Goal: Task Accomplishment & Management: Manage account settings

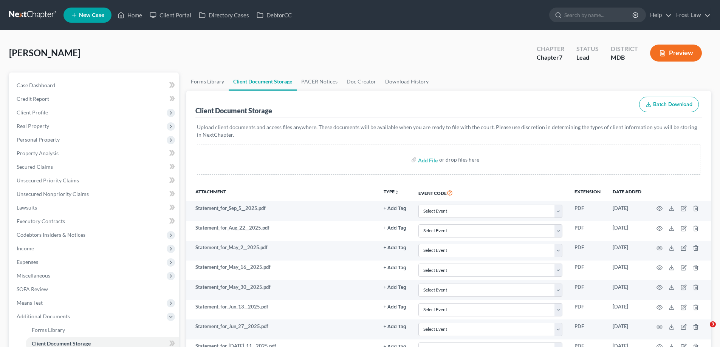
select select "14"
click at [138, 21] on link "Home" at bounding box center [130, 15] width 32 height 14
click at [135, 15] on link "Home" at bounding box center [130, 15] width 32 height 14
click at [167, 16] on link "Client Portal" at bounding box center [170, 15] width 49 height 14
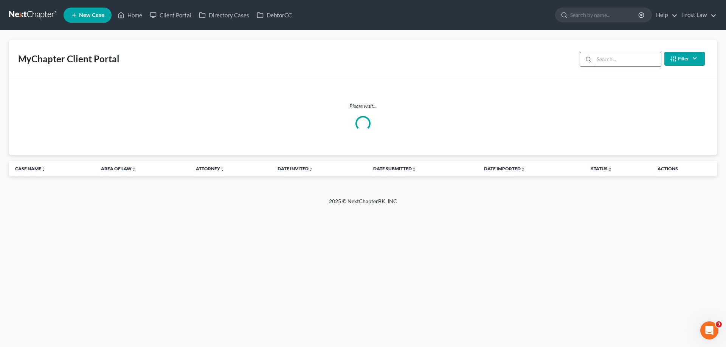
click at [632, 60] on input "search" at bounding box center [627, 59] width 67 height 14
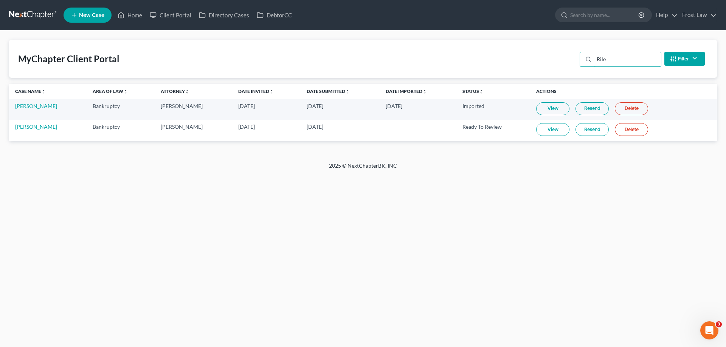
type input "Rile"
click at [554, 129] on link "View" at bounding box center [552, 129] width 33 height 13
click at [271, 11] on link "DebtorCC" at bounding box center [274, 15] width 43 height 14
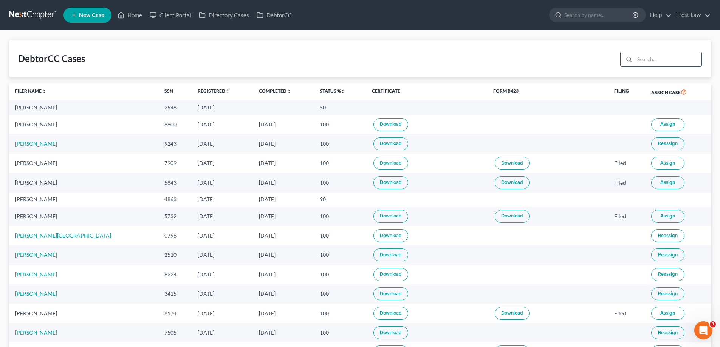
click at [640, 60] on input "search" at bounding box center [668, 59] width 67 height 14
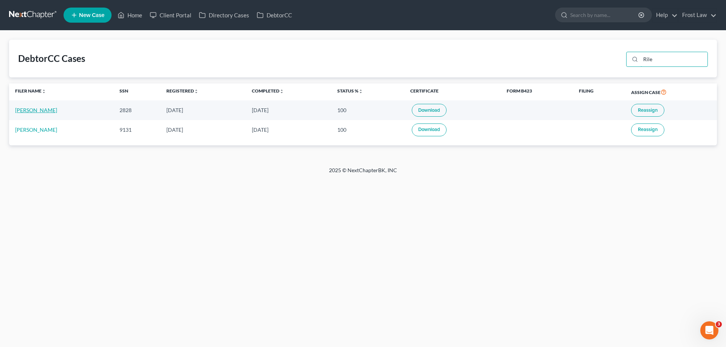
type input "Rile"
click at [38, 109] on link "[PERSON_NAME]" at bounding box center [36, 110] width 42 height 6
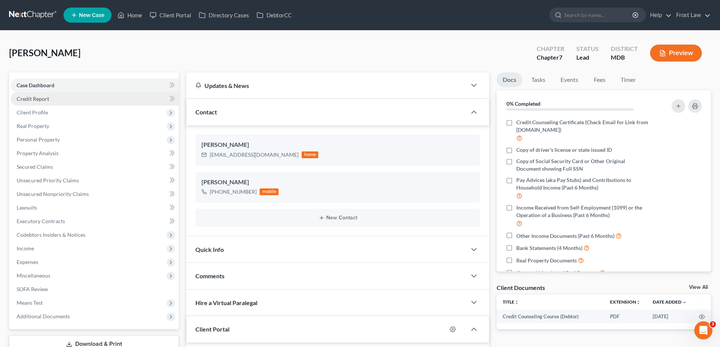
click at [39, 104] on link "Credit Report" at bounding box center [95, 99] width 168 height 14
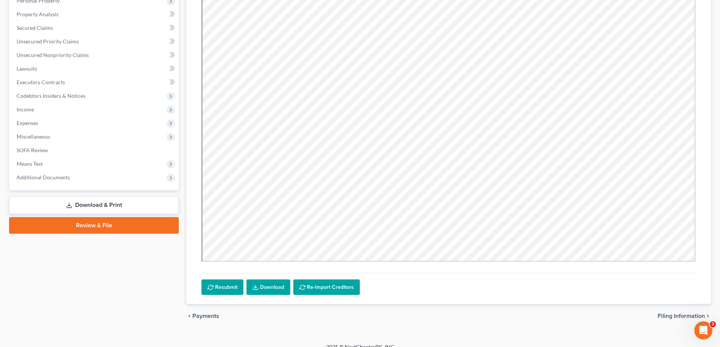
scroll to position [149, 0]
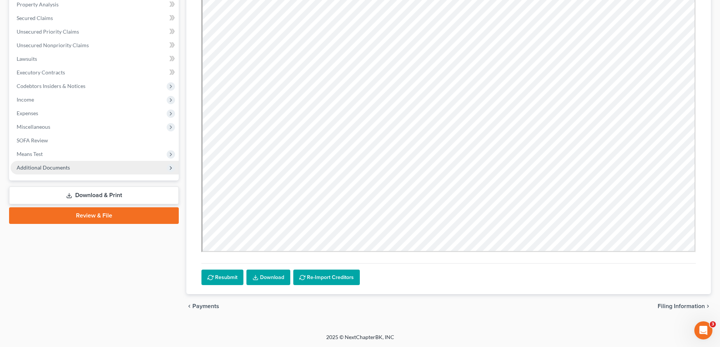
click at [62, 169] on span "Additional Documents" at bounding box center [43, 167] width 53 height 6
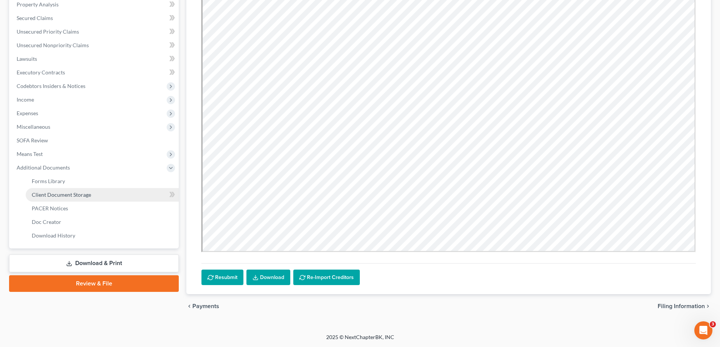
click at [75, 197] on span "Client Document Storage" at bounding box center [61, 195] width 59 height 6
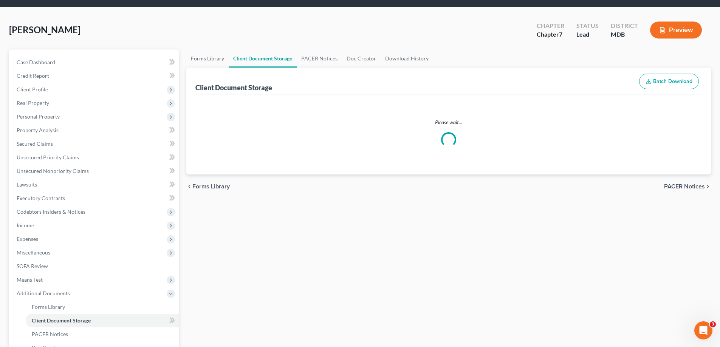
select select "14"
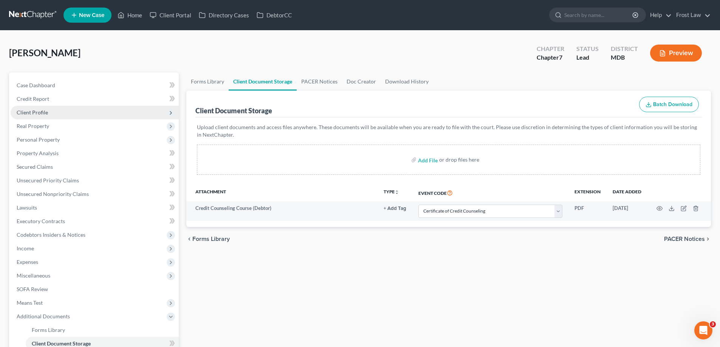
click at [40, 115] on span "Client Profile" at bounding box center [32, 112] width 31 height 6
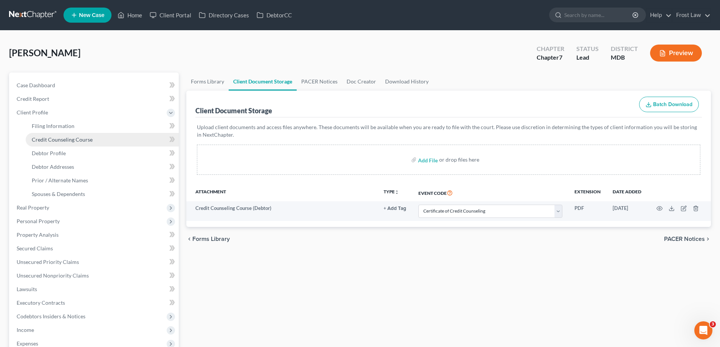
click at [63, 144] on link "Credit Counseling Course" at bounding box center [102, 140] width 153 height 14
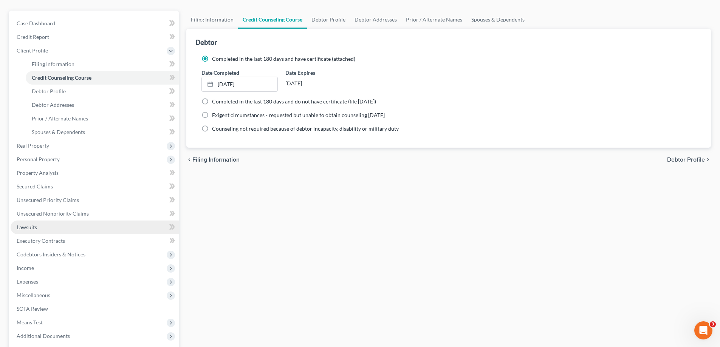
scroll to position [76, 0]
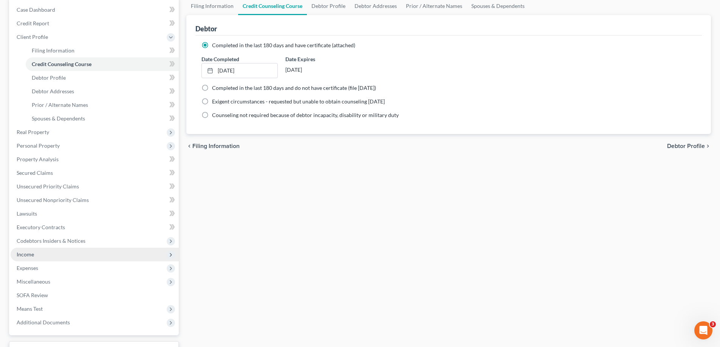
click at [37, 253] on span "Income" at bounding box center [95, 255] width 168 height 14
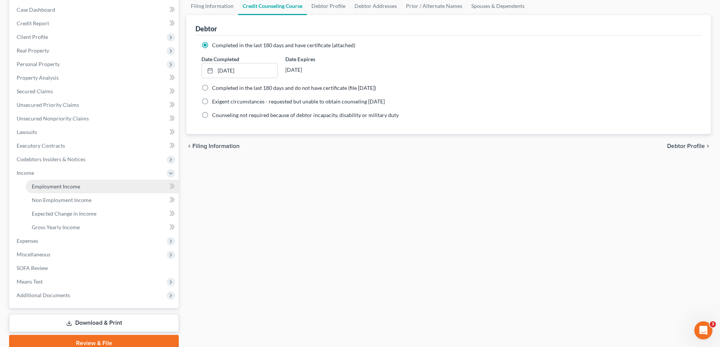
click at [67, 185] on span "Employment Income" at bounding box center [56, 186] width 48 height 6
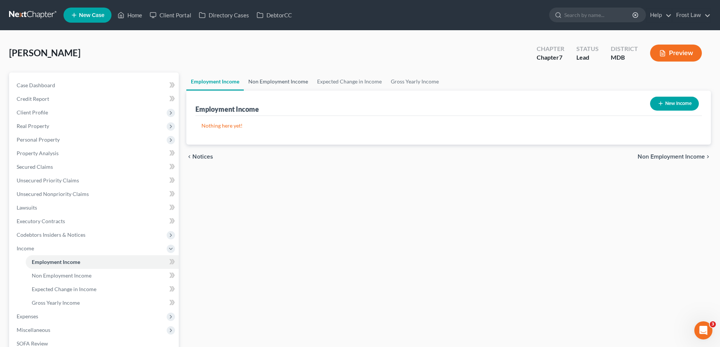
click at [278, 88] on link "Non Employment Income" at bounding box center [278, 82] width 69 height 18
